Goal: Task Accomplishment & Management: Use online tool/utility

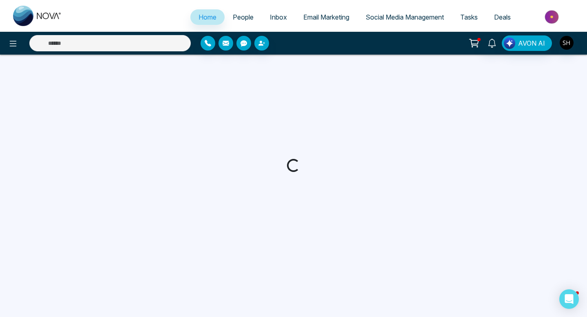
select select "*"
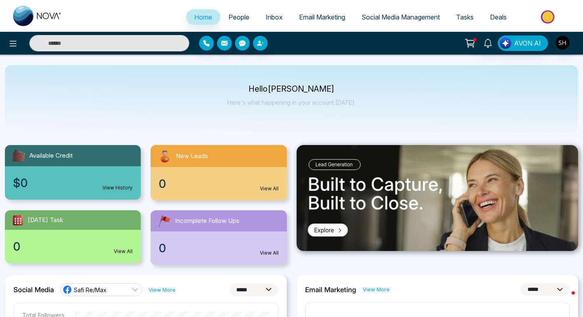
click at [374, 18] on span "Social Media Management" at bounding box center [400, 17] width 78 height 8
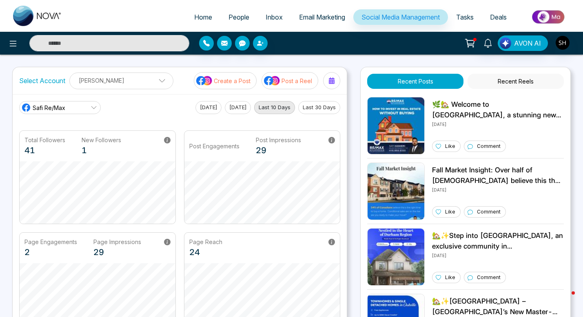
click at [288, 79] on p "Post a Reel" at bounding box center [296, 81] width 31 height 9
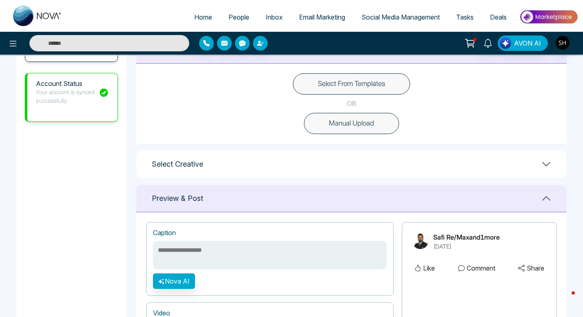
scroll to position [233, 0]
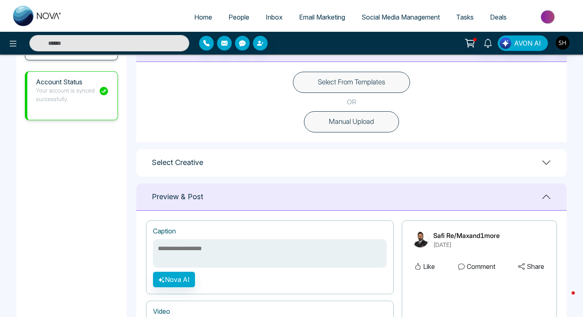
click at [363, 79] on button "Select From Templates" at bounding box center [351, 82] width 117 height 21
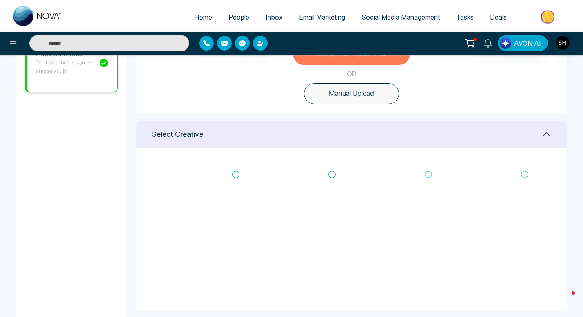
scroll to position [264, 0]
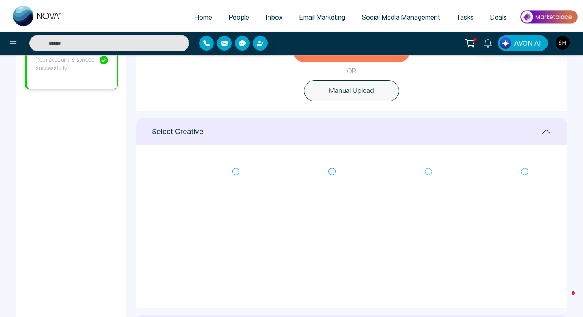
click at [236, 171] on icon at bounding box center [235, 172] width 7 height 8
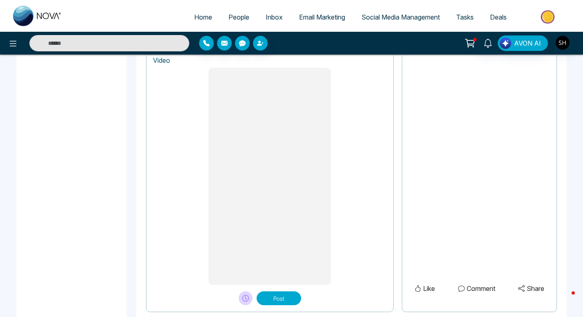
scroll to position [667, 0]
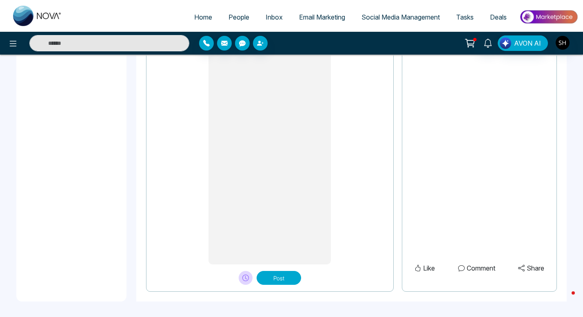
click at [287, 279] on button "Post" at bounding box center [278, 278] width 44 height 14
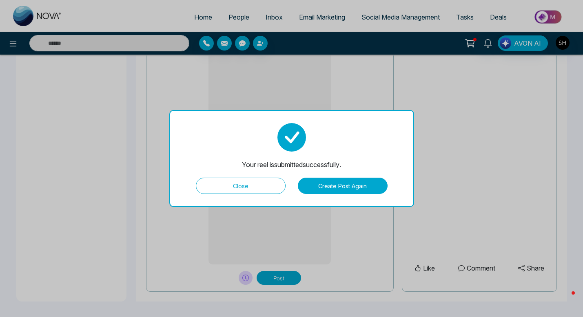
click at [228, 186] on button "Close" at bounding box center [241, 186] width 90 height 16
type textarea "**********"
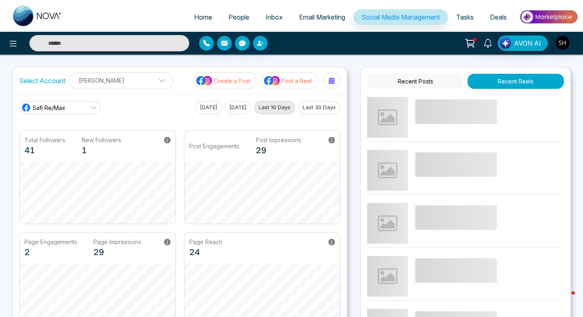
click at [239, 80] on p "Create a Post" at bounding box center [232, 81] width 37 height 9
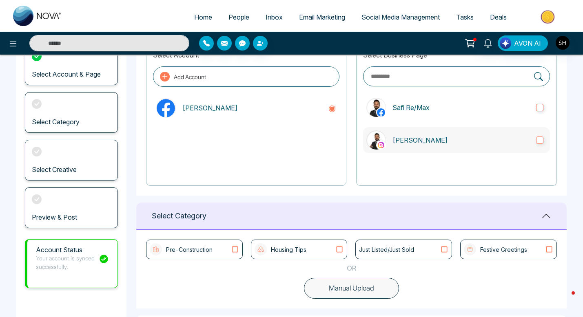
scroll to position [140, 0]
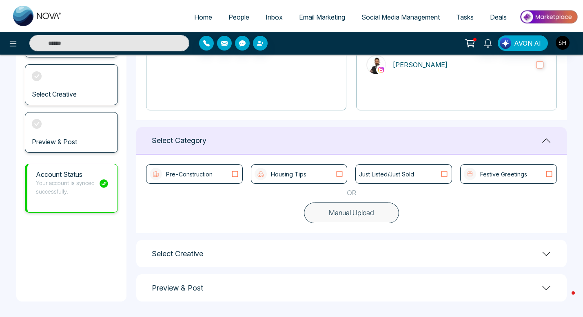
click at [341, 174] on icon at bounding box center [339, 174] width 11 height 8
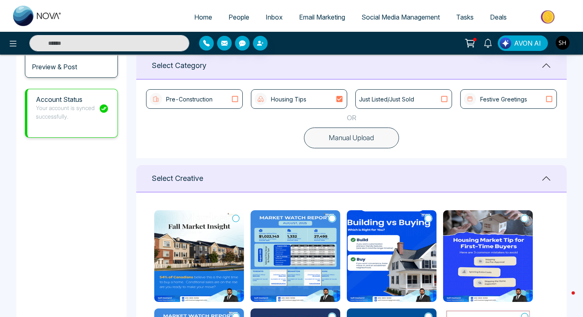
scroll to position [200, 0]
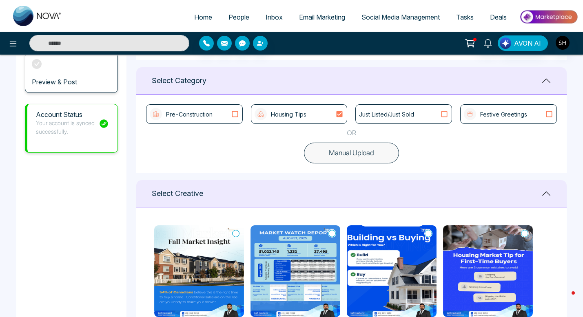
click at [234, 115] on icon at bounding box center [235, 114] width 11 height 8
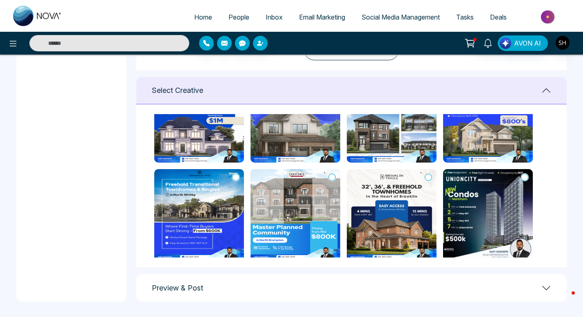
scroll to position [70, 0]
